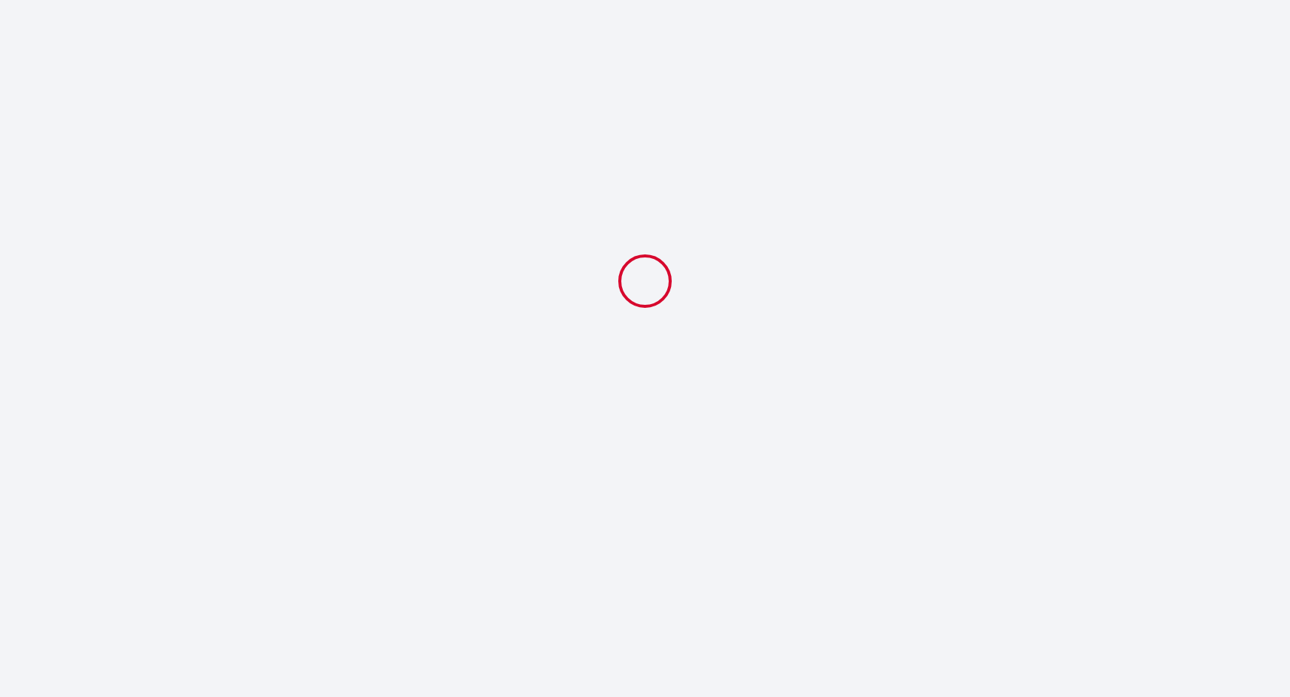
select select
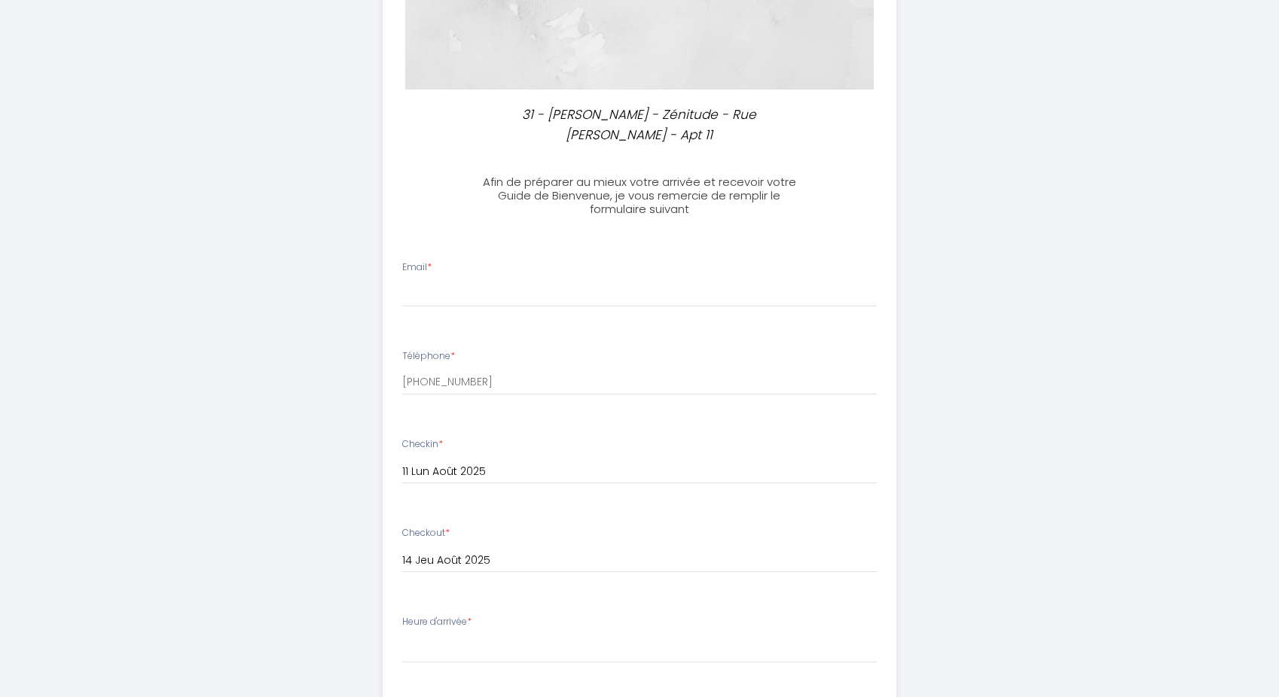
scroll to position [301, 0]
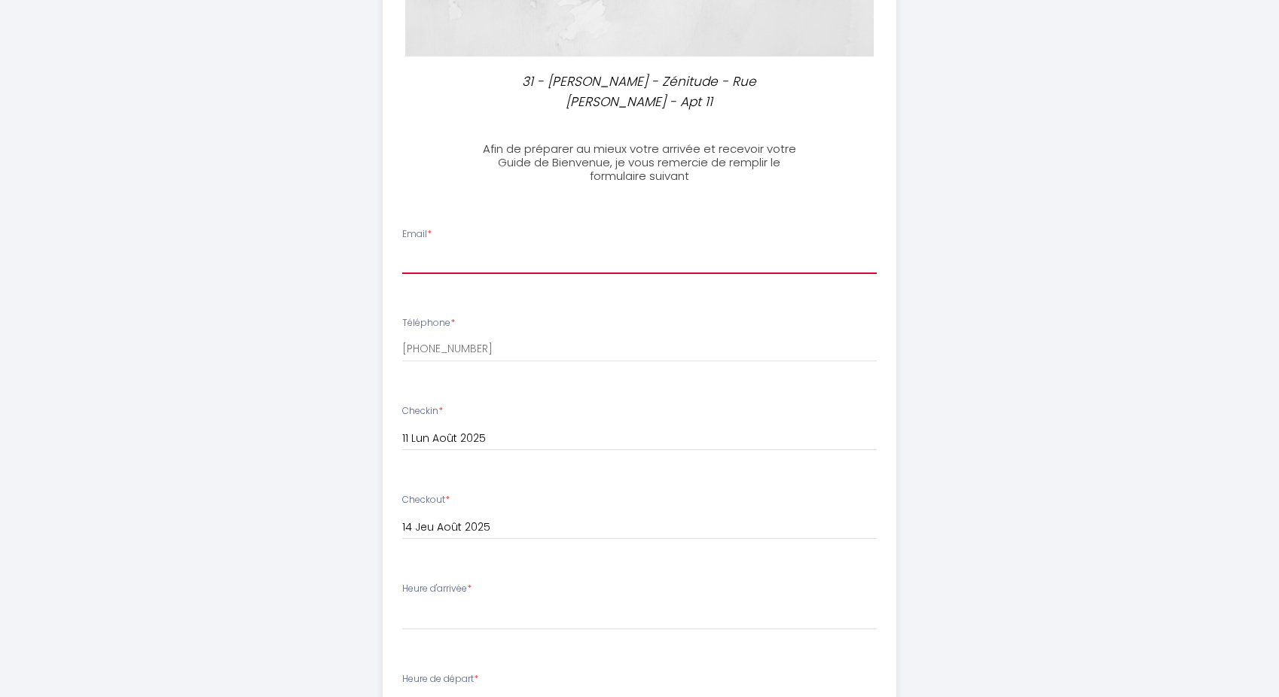
click at [428, 270] on input "Email *" at bounding box center [639, 260] width 475 height 27
type input "[EMAIL_ADDRESS][DOMAIN_NAME]"
click at [270, 287] on div "31 - [PERSON_NAME] - Zénitude - Rue [PERSON_NAME] - Apt 11 Afin de préparer au …" at bounding box center [639, 427] width 771 height 1456
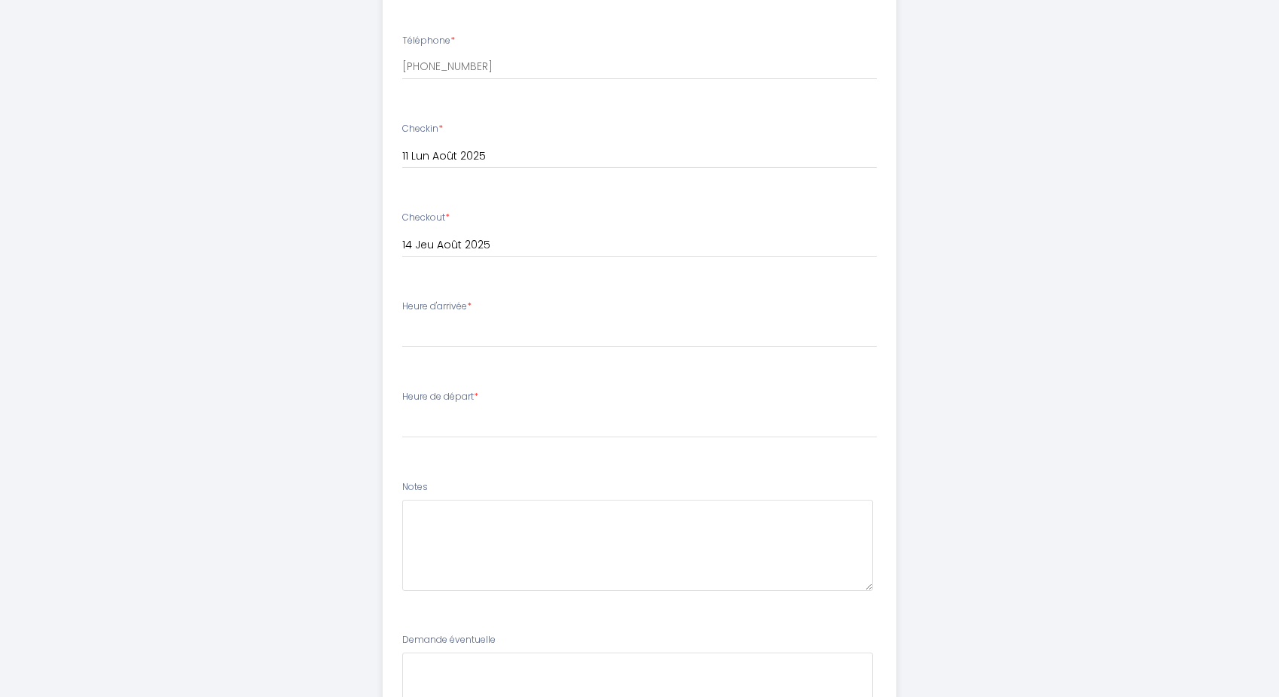
scroll to position [603, 0]
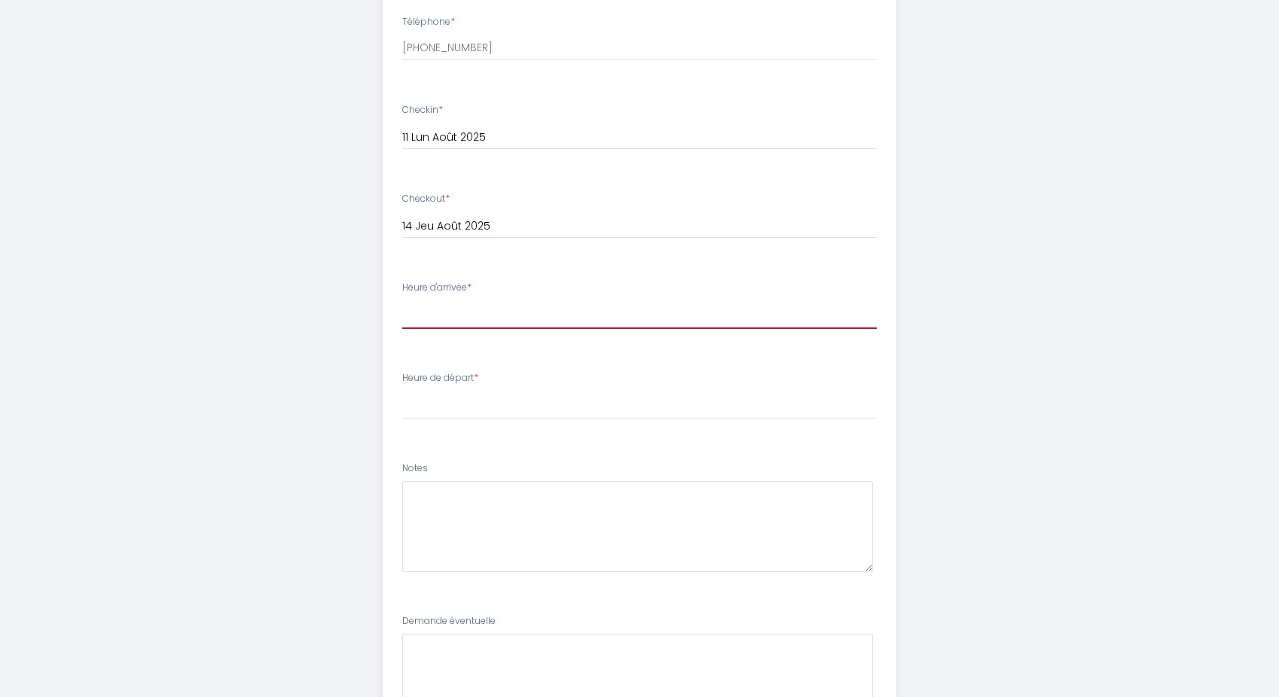
click at [438, 321] on select "16:00 16:30 17:00 17:30 18:00 18:30 19:00 19:30 20:00 20:30 21:00 21:30 22:00 2…" at bounding box center [639, 315] width 475 height 29
select select "16:00"
click at [402, 301] on select "16:00 16:30 17:00 17:30 18:00 18:30 19:00 19:30 20:00 20:30 21:00 21:30 22:00 2…" at bounding box center [639, 315] width 475 height 29
click at [295, 251] on div "31 - [PERSON_NAME] - Zénitude - Rue [PERSON_NAME] - Apt 11 Afin de préparer au …" at bounding box center [639, 125] width 771 height 1456
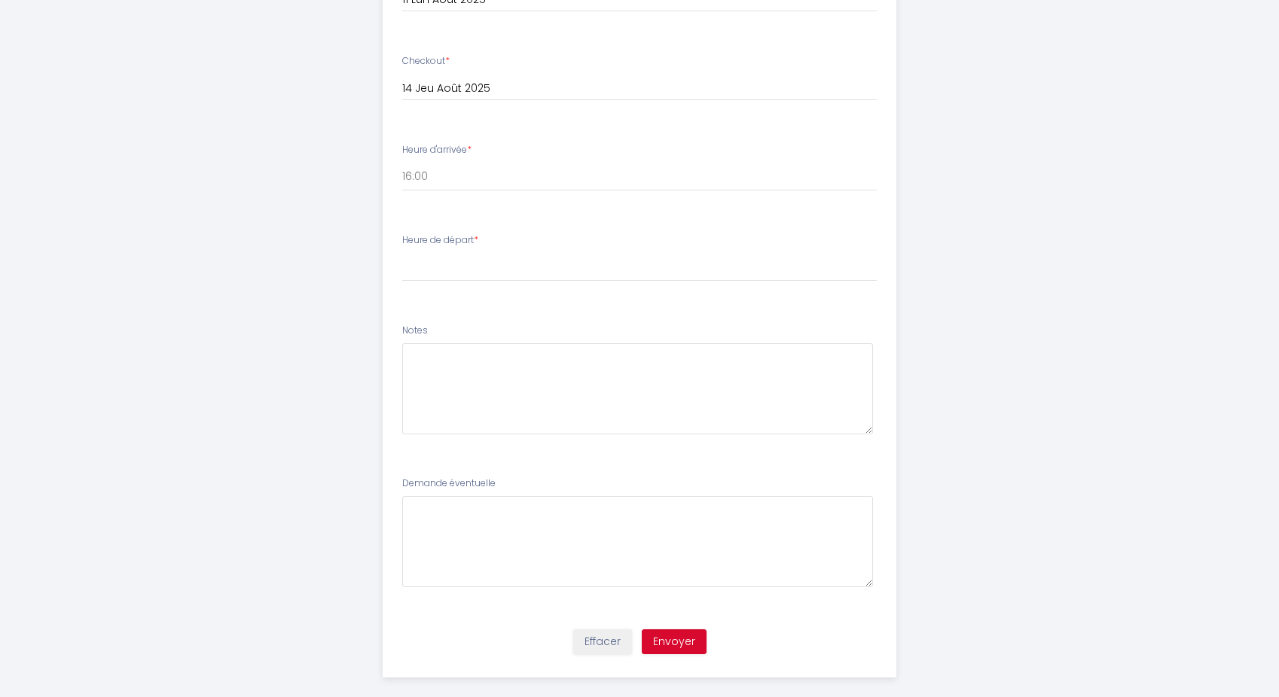
scroll to position [753, 0]
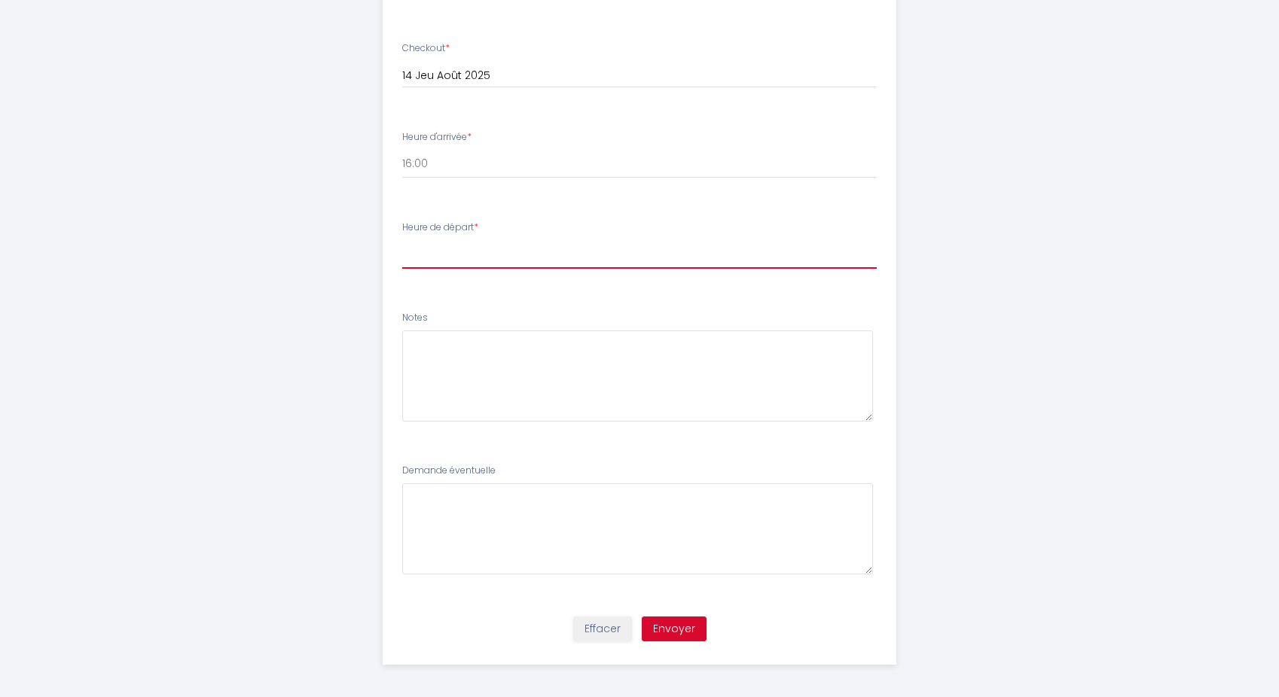
click at [427, 257] on select "00:00 00:30 01:00 01:30 02:00 02:30 03:00 03:30 04:00 04:30 05:00 05:30 06:00 0…" at bounding box center [639, 254] width 475 height 29
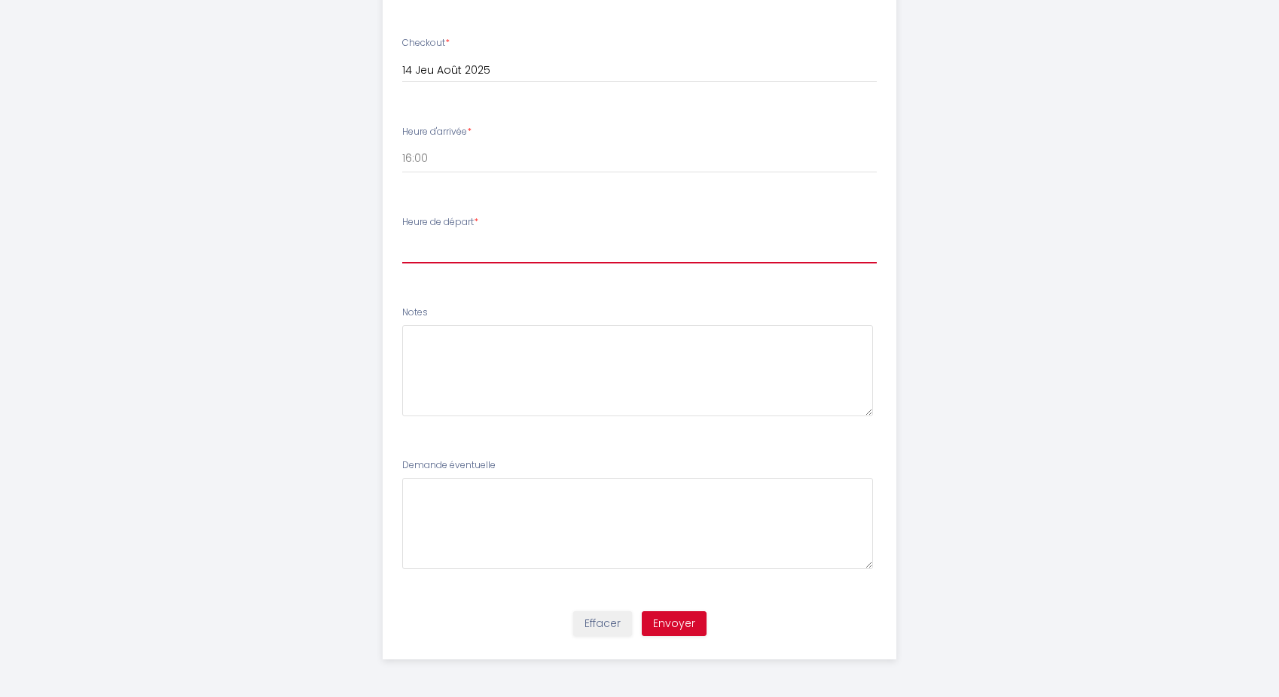
click at [446, 244] on select "00:00 00:30 01:00 01:30 02:00 02:30 03:00 03:30 04:00 04:30 05:00 05:30 06:00 0…" at bounding box center [639, 249] width 475 height 29
select select "11:00"
click at [402, 235] on select "00:00 00:30 01:00 01:30 02:00 02:30 03:00 03:30 04:00 04:30 05:00 05:30 06:00 0…" at bounding box center [639, 249] width 475 height 29
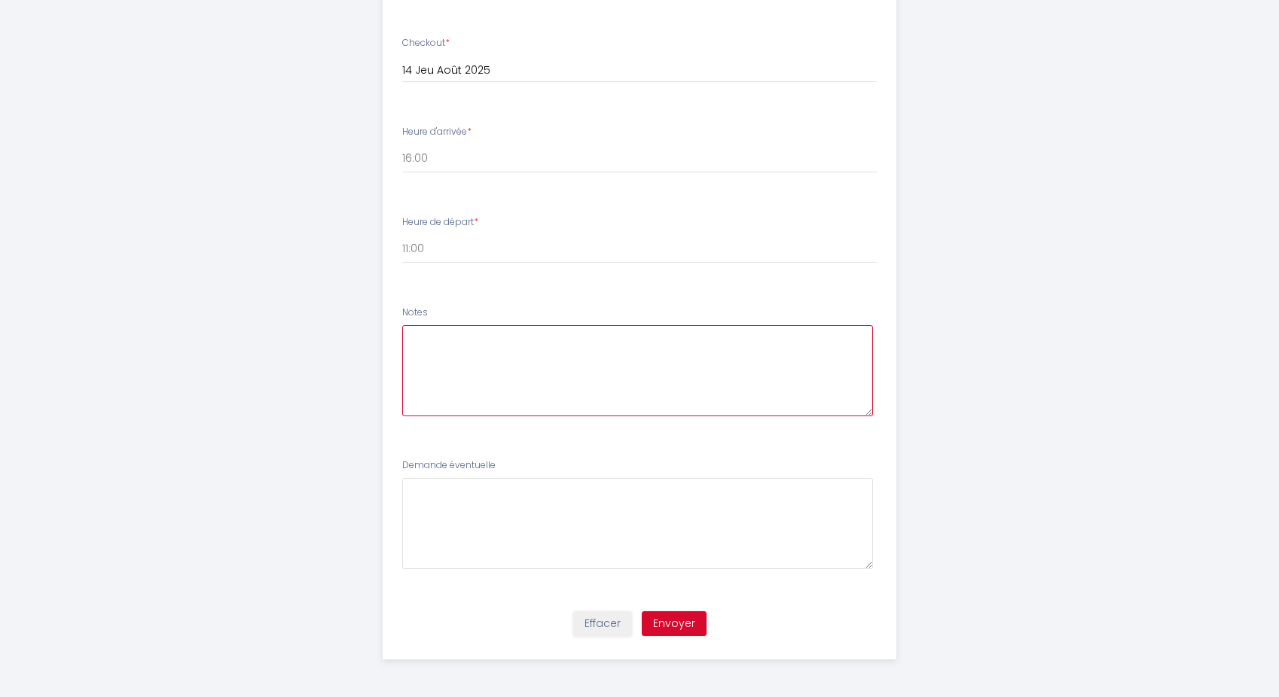
click at [551, 347] on textarea at bounding box center [637, 370] width 471 height 91
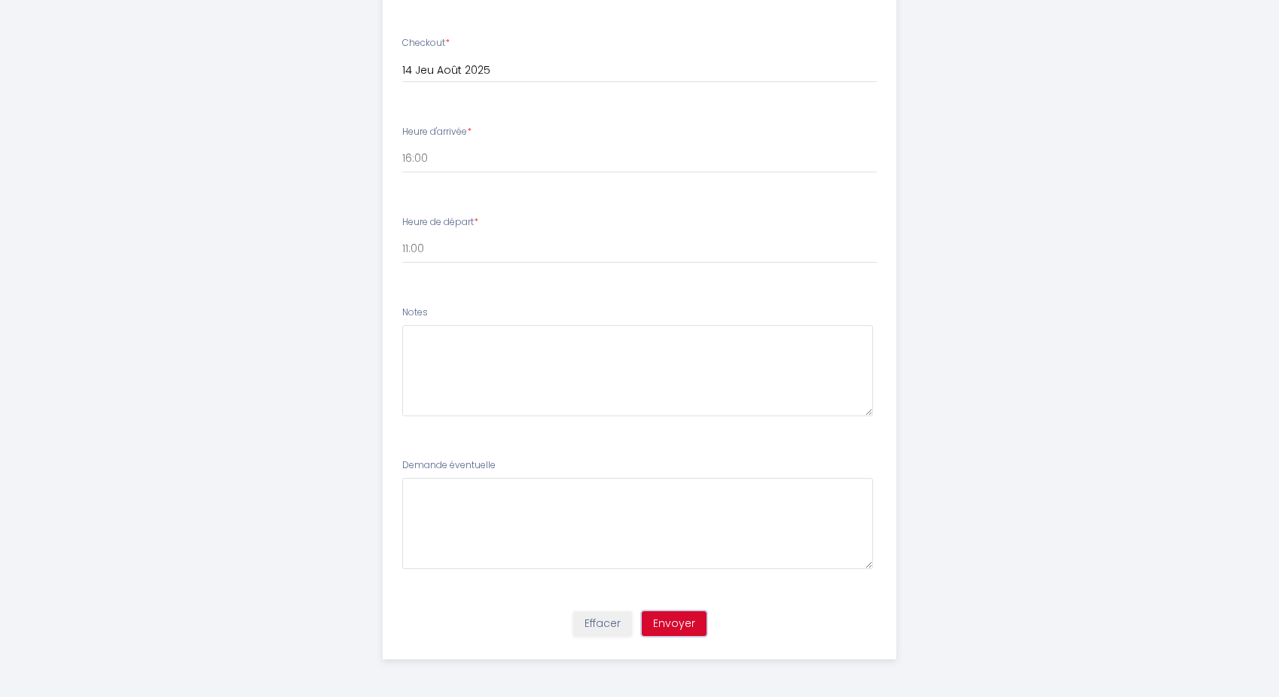
click at [666, 621] on button "Envoyer" at bounding box center [674, 625] width 65 height 26
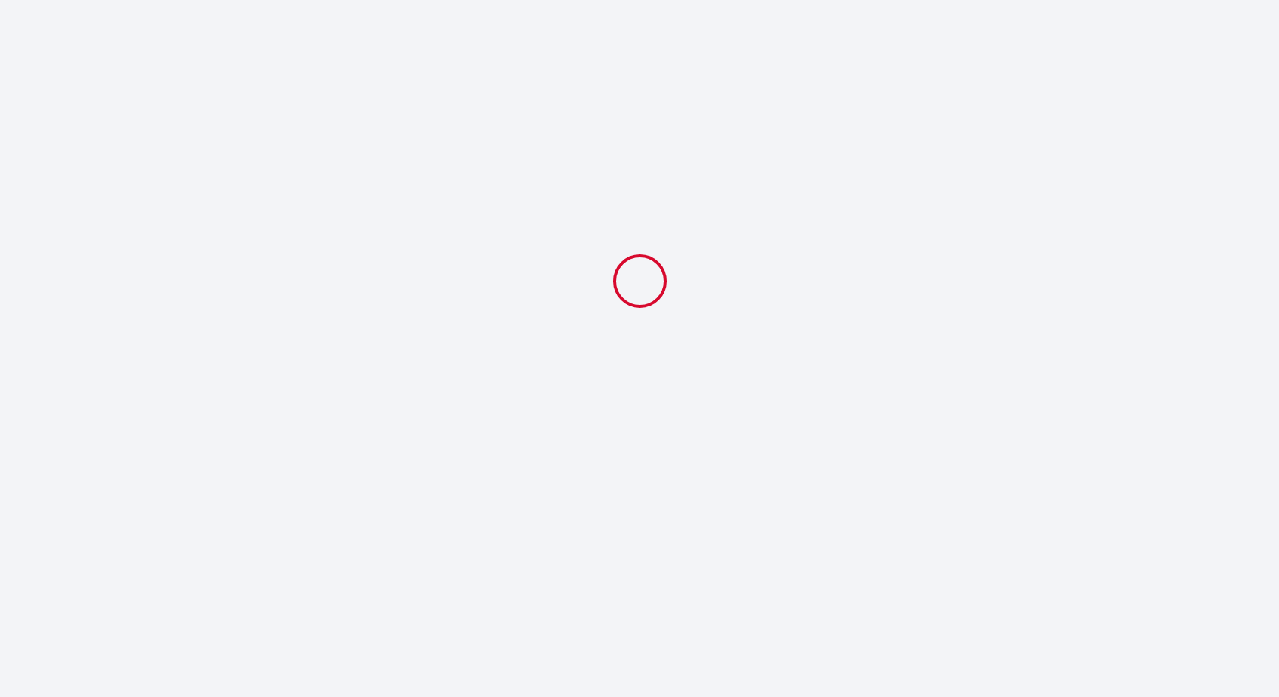
select select "11:00"
